Goal: Task Accomplishment & Management: Manage account settings

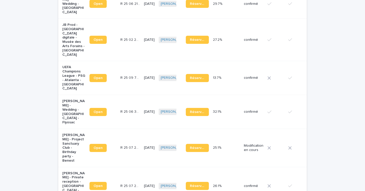
scroll to position [314, 0]
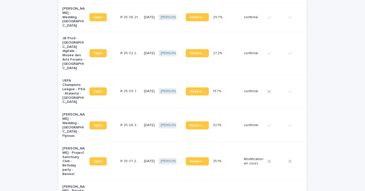
click at [142, 115] on td "[DATE]" at bounding box center [149, 126] width 15 height 34
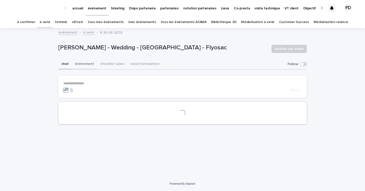
click at [82, 64] on button "événement" at bounding box center [84, 64] width 25 height 11
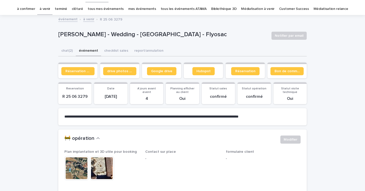
scroll to position [17, 0]
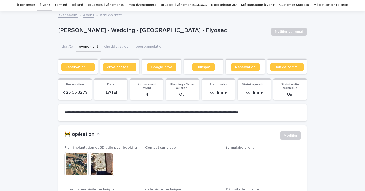
click at [81, 157] on img at bounding box center [76, 164] width 24 height 24
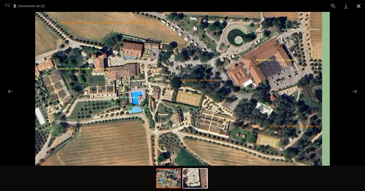
click at [358, 6] on button "Close gallery" at bounding box center [359, 6] width 13 height 12
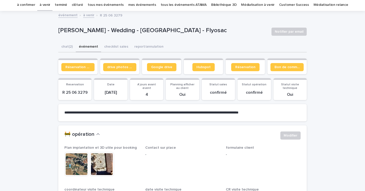
scroll to position [0, 0]
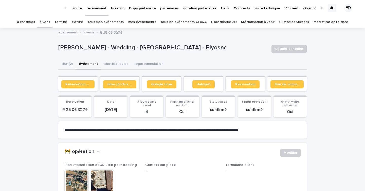
click at [104, 23] on link "tous mes événements" at bounding box center [106, 22] width 36 height 12
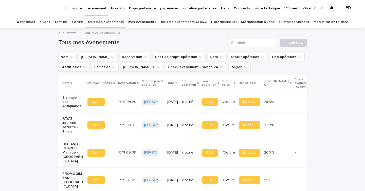
click at [185, 24] on link "tous les événements ATAWA" at bounding box center [184, 22] width 46 height 12
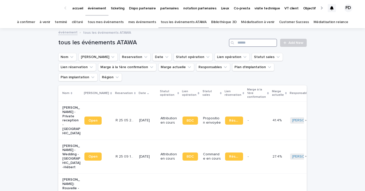
click at [255, 45] on input "Search" at bounding box center [253, 43] width 48 height 8
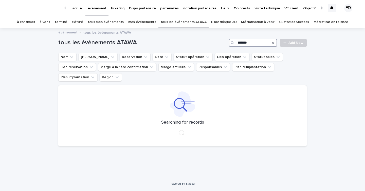
type input "*******"
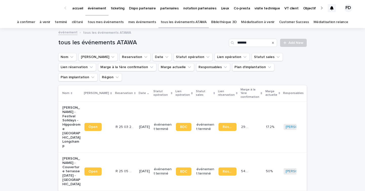
click at [34, 22] on link "à confirmer" at bounding box center [26, 22] width 18 height 12
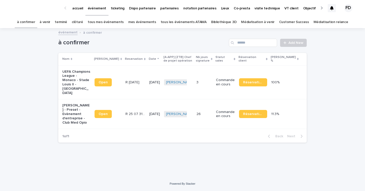
click at [50, 22] on link "à venir" at bounding box center [45, 22] width 11 height 12
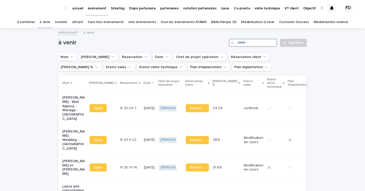
click at [265, 41] on input "Search" at bounding box center [253, 43] width 48 height 8
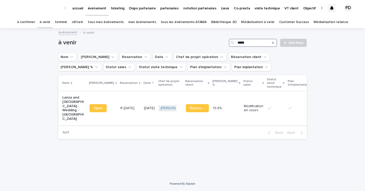
type input "*****"
click at [124, 114] on td "R [DATE] R [DATE]" at bounding box center [130, 108] width 24 height 34
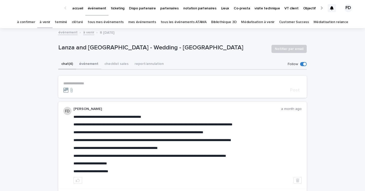
click at [89, 61] on button "événement" at bounding box center [88, 64] width 25 height 11
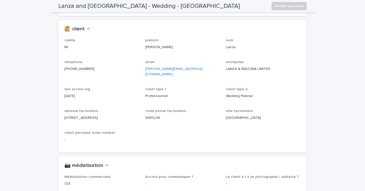
scroll to position [513, 0]
click at [84, 116] on p "[STREET_ADDRESS]" at bounding box center [101, 118] width 75 height 5
click at [95, 116] on p "[STREET_ADDRESS]" at bounding box center [101, 118] width 75 height 5
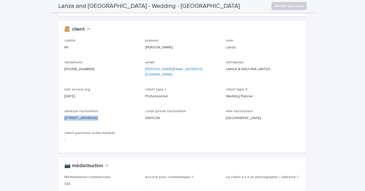
click at [95, 116] on p "[STREET_ADDRESS]" at bounding box center [101, 118] width 75 height 5
copy p "[STREET_ADDRESS]"
click at [154, 116] on p "SW112JW" at bounding box center [182, 118] width 75 height 5
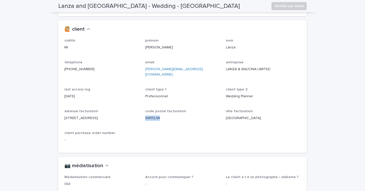
copy p "SW112JW"
click at [235, 115] on div "[GEOGRAPHIC_DATA]" at bounding box center [263, 118] width 75 height 6
copy p "[GEOGRAPHIC_DATA]"
click at [244, 67] on p "LANZA & BAUCINA LIMITED" at bounding box center [263, 69] width 75 height 5
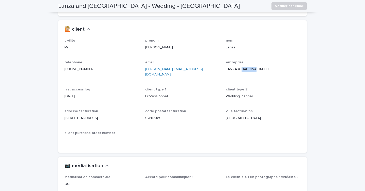
click at [244, 67] on p "LANZA & BAUCINA LIMITED" at bounding box center [263, 69] width 75 height 5
click at [241, 60] on div at bounding box center [241, 60] width 0 height 0
click at [275, 67] on p "LANZA & BAUCINA LIMITED" at bounding box center [263, 69] width 75 height 5
drag, startPoint x: 275, startPoint y: 67, endPoint x: 225, endPoint y: 68, distance: 49.5
click at [225, 68] on div "civilité Mr prénom [PERSON_NAME] nom [PERSON_NAME] téléphone [PHONE_NUMBER] ema…" at bounding box center [182, 93] width 236 height 108
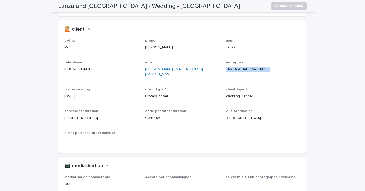
copy p "LANZA & BAUCINA LIMITED"
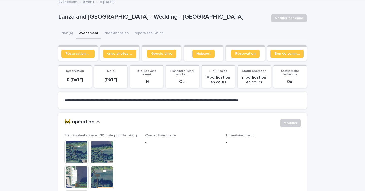
scroll to position [0, 0]
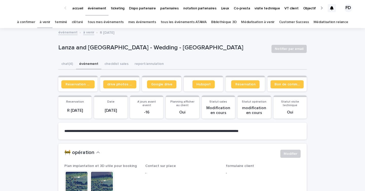
click at [50, 24] on link "à venir" at bounding box center [45, 22] width 11 height 12
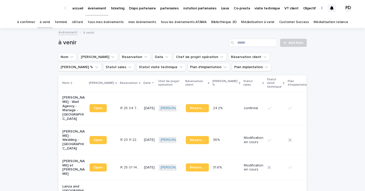
click at [175, 21] on link "tous les événements ATAWA" at bounding box center [184, 22] width 46 height 12
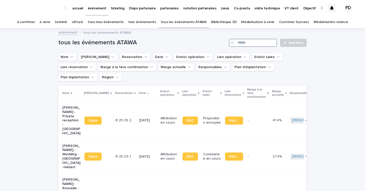
click at [258, 46] on input "Search" at bounding box center [253, 43] width 48 height 8
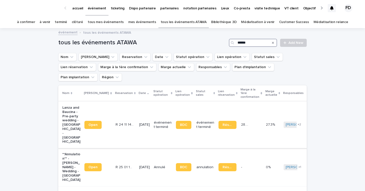
type input "******"
click at [137, 114] on td "[DATE]" at bounding box center [144, 124] width 15 height 47
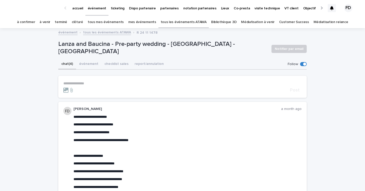
click at [107, 84] on p "**********" at bounding box center [182, 83] width 239 height 4
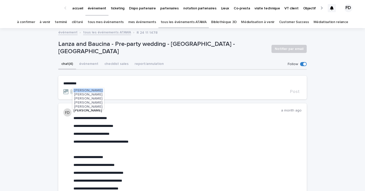
click at [97, 102] on span "[PERSON_NAME]" at bounding box center [88, 103] width 28 height 4
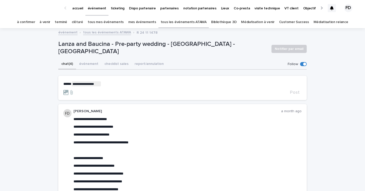
click at [121, 84] on p "**********" at bounding box center [182, 83] width 239 height 5
click at [126, 96] on span "[PERSON_NAME]" at bounding box center [123, 95] width 28 height 4
click at [145, 86] on p "**********" at bounding box center [182, 83] width 239 height 5
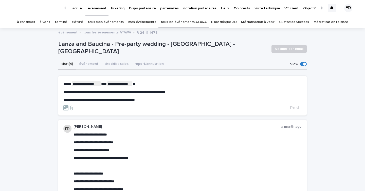
click at [131, 102] on form "**********" at bounding box center [182, 95] width 239 height 29
click at [132, 100] on span "**********" at bounding box center [99, 100] width 72 height 4
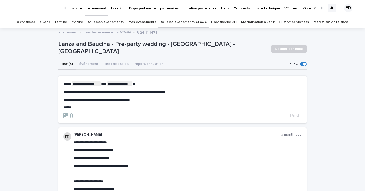
click at [149, 102] on div "**********" at bounding box center [182, 95] width 239 height 28
click at [134, 99] on span "**********" at bounding box center [98, 100] width 70 height 4
click at [131, 106] on p "******" at bounding box center [182, 108] width 239 height 4
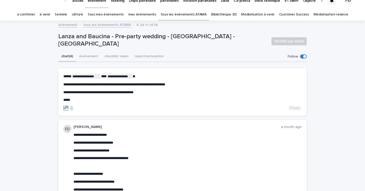
click at [296, 107] on span "Post" at bounding box center [295, 108] width 10 height 5
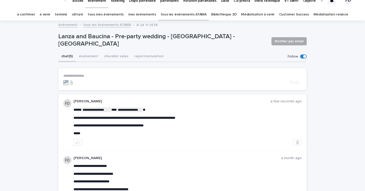
click at [287, 41] on span "Notifier par email" at bounding box center [289, 41] width 29 height 5
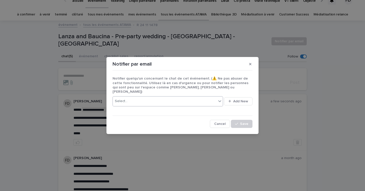
click at [171, 98] on div "Select..." at bounding box center [165, 101] width 104 height 8
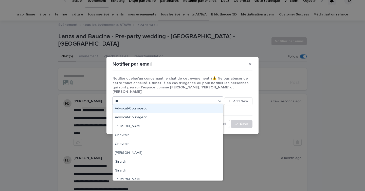
type input "***"
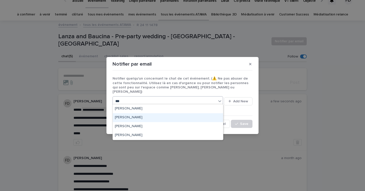
click at [137, 119] on div "[PERSON_NAME]" at bounding box center [168, 117] width 110 height 9
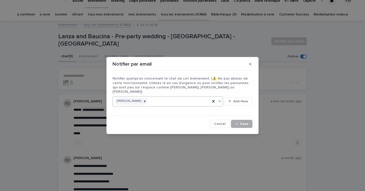
click at [248, 122] on span "Save" at bounding box center [244, 124] width 8 height 4
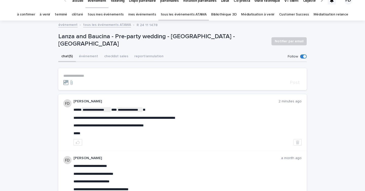
scroll to position [0, 0]
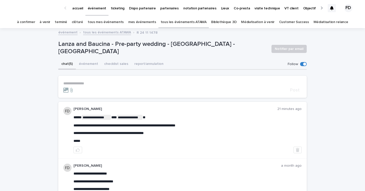
click at [33, 24] on link "à confirmer" at bounding box center [26, 22] width 18 height 12
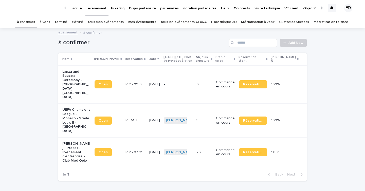
click at [147, 85] on td "[DATE]" at bounding box center [154, 84] width 15 height 38
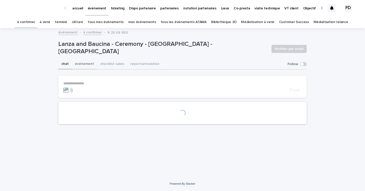
drag, startPoint x: 90, startPoint y: 65, endPoint x: 128, endPoint y: 62, distance: 39.0
click at [90, 65] on button "événement" at bounding box center [84, 64] width 25 height 11
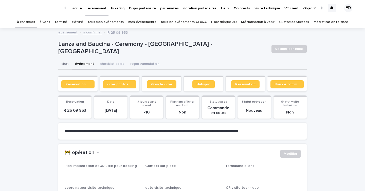
click at [66, 61] on button "chat" at bounding box center [64, 64] width 13 height 11
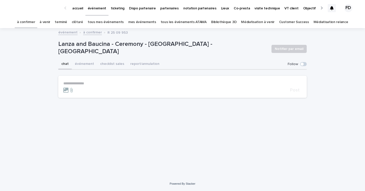
click at [302, 65] on span at bounding box center [302, 64] width 3 height 3
click at [82, 65] on button "événement" at bounding box center [84, 64] width 25 height 11
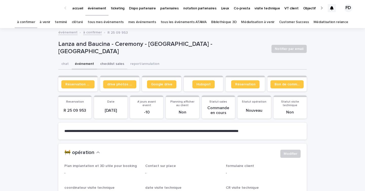
click at [115, 65] on button "checklist sales" at bounding box center [112, 64] width 30 height 11
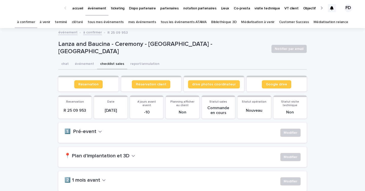
click at [87, 131] on h2 "1️⃣ Pré-event" at bounding box center [80, 132] width 32 height 6
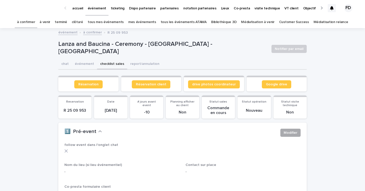
click at [294, 133] on span "Modifier" at bounding box center [291, 132] width 14 height 5
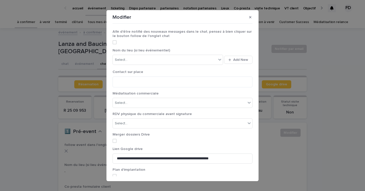
click at [114, 46] on div "Afin d'être notifié des nouveaux messages dans le chat, pensez à bien cliquer s…" at bounding box center [183, 39] width 140 height 19
click at [115, 42] on span at bounding box center [115, 42] width 4 height 4
click at [128, 57] on div "Select..." at bounding box center [165, 60] width 104 height 8
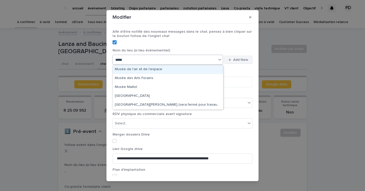
type input "*****"
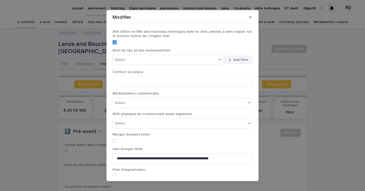
click at [238, 58] on span "Add New" at bounding box center [240, 60] width 15 height 4
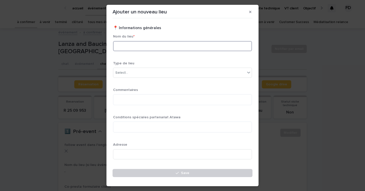
click at [140, 44] on input at bounding box center [182, 46] width 139 height 10
type input "**********"
click at [132, 69] on div "Select..." at bounding box center [179, 73] width 132 height 8
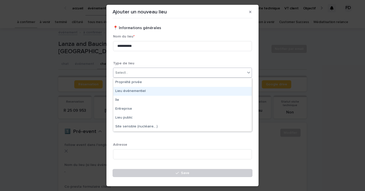
click at [131, 92] on div "Lieu événementiel" at bounding box center [182, 91] width 139 height 9
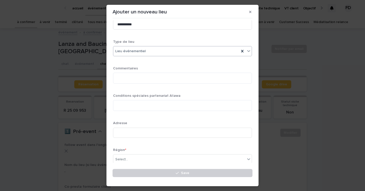
scroll to position [24, 0]
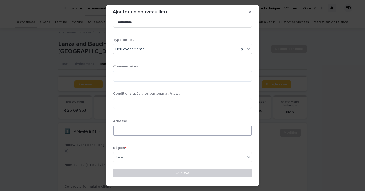
click at [133, 128] on input at bounding box center [182, 131] width 139 height 10
paste input "**********"
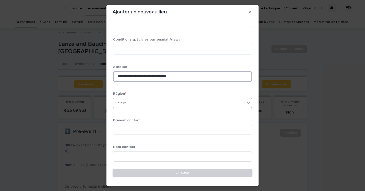
type input "**********"
click at [137, 101] on div "Select..." at bounding box center [179, 103] width 132 height 8
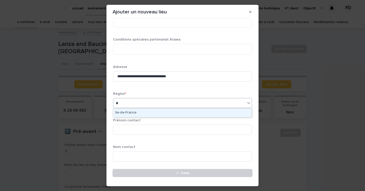
type input "***"
click at [131, 109] on div "Ile-de-France" at bounding box center [182, 113] width 139 height 9
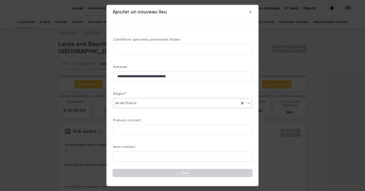
scroll to position [233, 0]
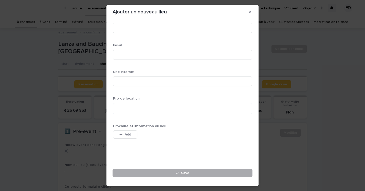
click at [164, 176] on button "Save" at bounding box center [183, 173] width 140 height 8
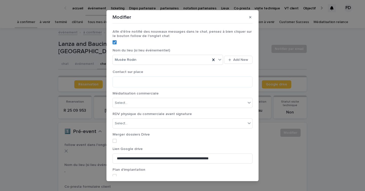
click at [115, 140] on span at bounding box center [115, 141] width 4 height 4
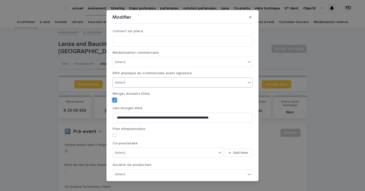
scroll to position [65, 0]
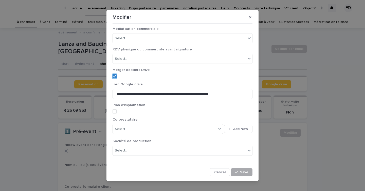
click at [245, 174] on button "Save" at bounding box center [242, 172] width 22 height 8
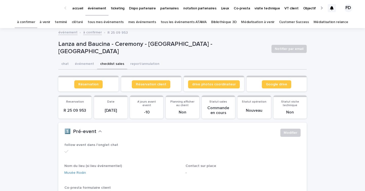
click at [35, 26] on link "à confirmer" at bounding box center [26, 22] width 18 height 12
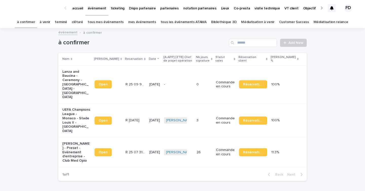
click at [235, 156] on td "Commande en cours" at bounding box center [225, 153] width 23 height 30
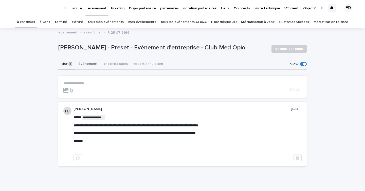
click at [86, 65] on button "événement" at bounding box center [87, 64] width 25 height 11
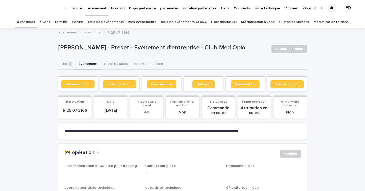
click at [288, 84] on span "Bon de commande" at bounding box center [287, 85] width 25 height 4
click at [50, 23] on link "à venir" at bounding box center [45, 22] width 11 height 12
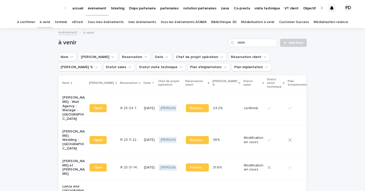
click at [35, 22] on link "à confirmer" at bounding box center [26, 22] width 18 height 12
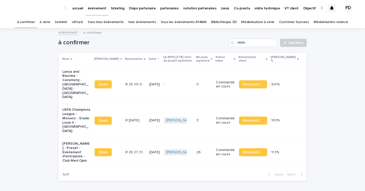
click at [35, 24] on link "à confirmer" at bounding box center [26, 22] width 18 height 12
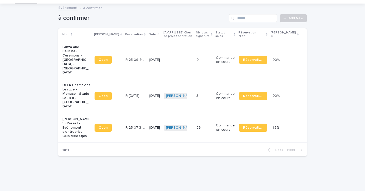
scroll to position [6, 0]
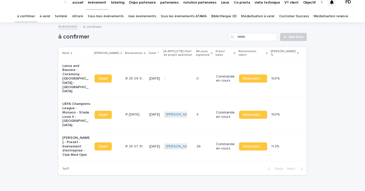
click at [50, 17] on link "à venir" at bounding box center [45, 16] width 11 height 12
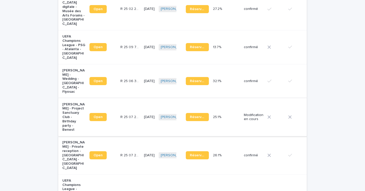
scroll to position [399, 0]
